Goal: Navigation & Orientation: Find specific page/section

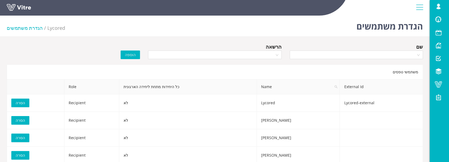
click at [24, 9] on link at bounding box center [27, 9] width 40 height 10
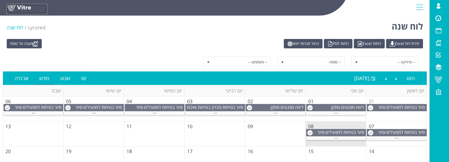
click at [19, 8] on link at bounding box center [27, 9] width 40 height 10
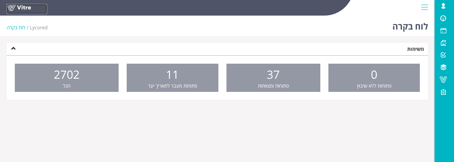
click at [30, 8] on link at bounding box center [27, 9] width 40 height 10
click at [443, 21] on span at bounding box center [443, 18] width 13 height 6
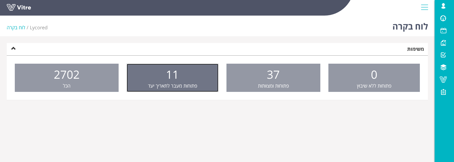
click at [176, 77] on span "11" at bounding box center [172, 74] width 13 height 15
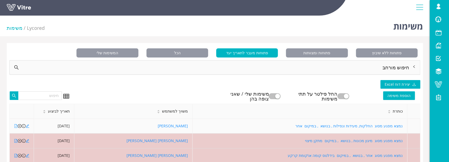
click at [16, 126] on icon "file-pdf" at bounding box center [16, 126] width 4 height 4
